Goal: Navigation & Orientation: Find specific page/section

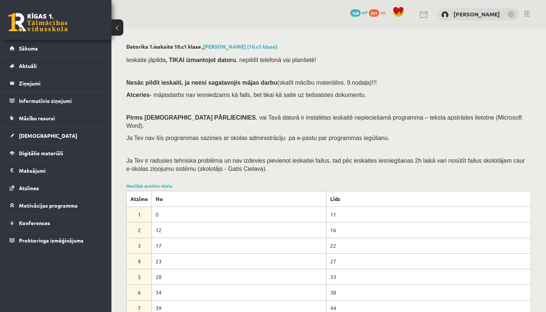
scroll to position [113, 0]
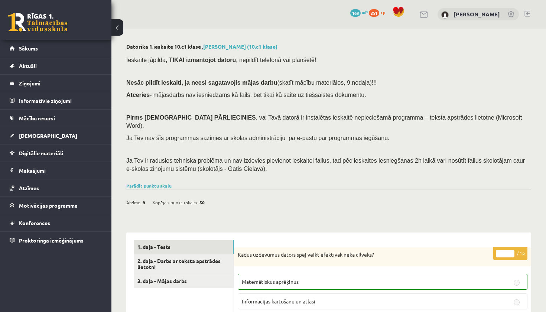
scroll to position [113, 0]
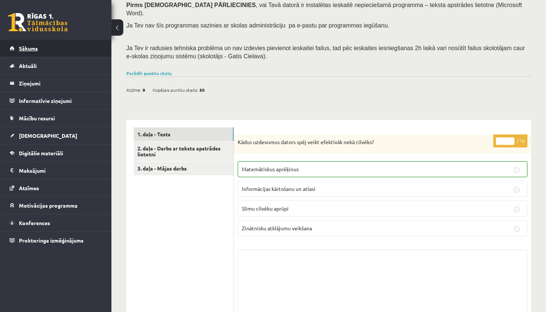
click at [33, 50] on span "Sākums" at bounding box center [28, 48] width 19 height 7
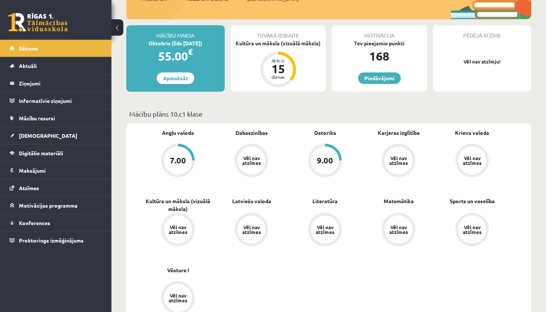
scroll to position [117, 0]
click at [28, 153] on span "Digitālie materiāli" at bounding box center [41, 153] width 44 height 7
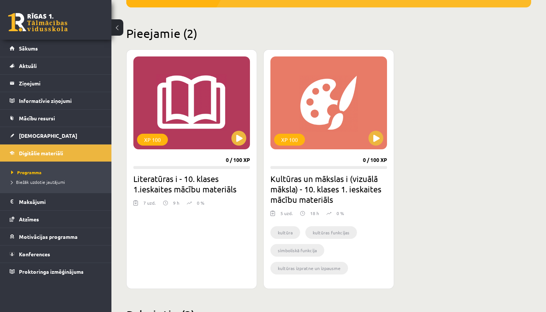
scroll to position [159, 0]
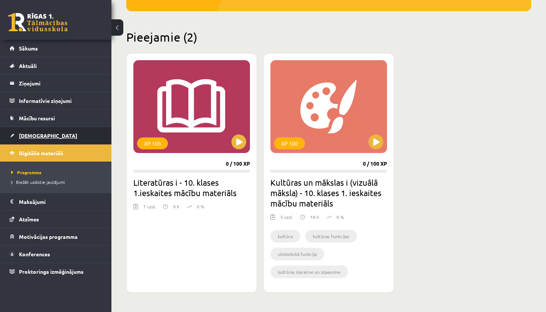
click at [31, 138] on link "[DEMOGRAPHIC_DATA]" at bounding box center [56, 135] width 92 height 17
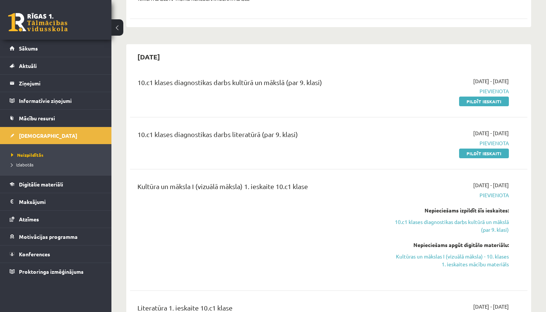
scroll to position [135, 0]
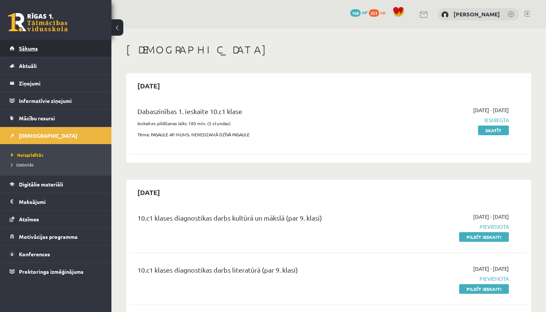
scroll to position [69, 0]
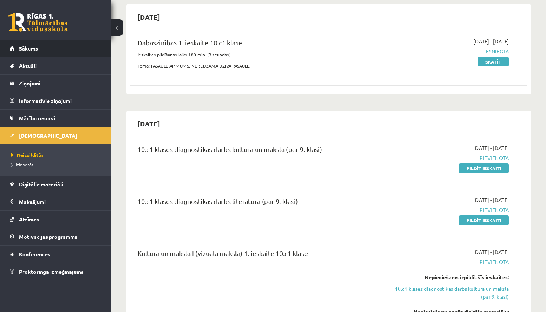
click at [31, 51] on span "Sākums" at bounding box center [28, 48] width 19 height 7
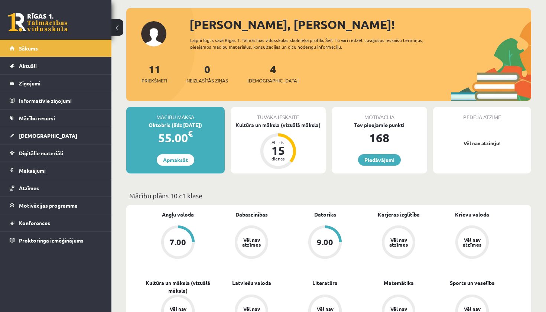
scroll to position [35, 0]
